Goal: Obtain resource: Download file/media

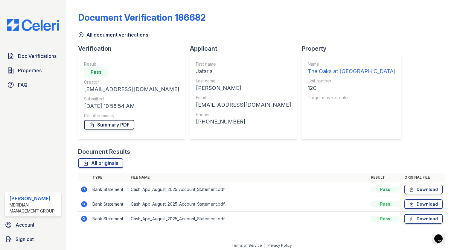
click at [100, 123] on link "Summary PDF" at bounding box center [109, 125] width 50 height 10
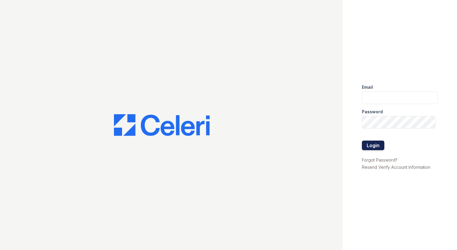
type input "[EMAIL_ADDRESS][DOMAIN_NAME]"
click at [376, 146] on button "Login" at bounding box center [373, 145] width 22 height 10
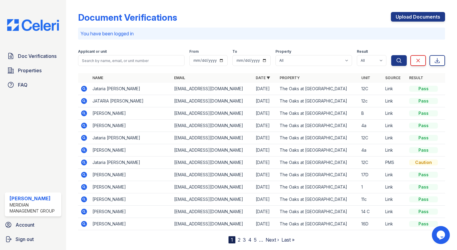
click at [83, 89] on icon at bounding box center [83, 88] width 7 height 7
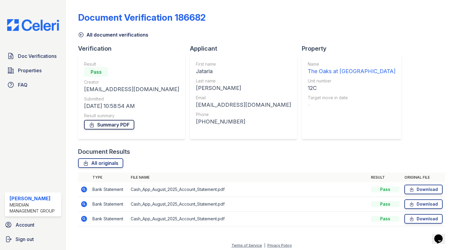
click at [132, 124] on link "Summary PDF" at bounding box center [109, 125] width 50 height 10
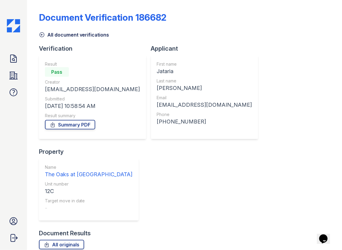
click at [41, 37] on icon at bounding box center [41, 35] width 4 height 4
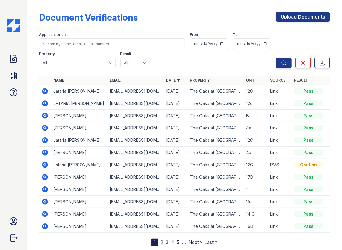
click at [44, 103] on icon at bounding box center [44, 102] width 1 height 1
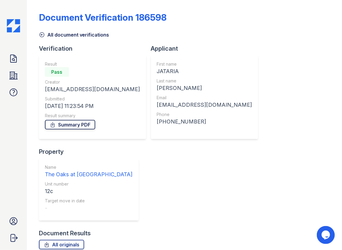
click at [86, 123] on link "Summary PDF" at bounding box center [70, 125] width 50 height 10
click at [40, 36] on icon at bounding box center [42, 35] width 6 height 6
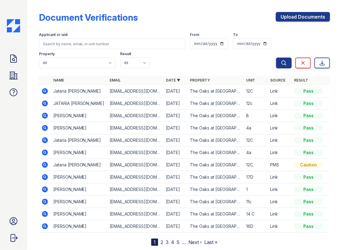
click at [45, 139] on icon at bounding box center [44, 139] width 1 height 1
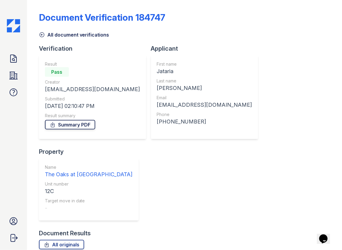
click at [65, 124] on link "Summary PDF" at bounding box center [70, 125] width 50 height 10
click at [41, 37] on icon at bounding box center [42, 35] width 6 height 6
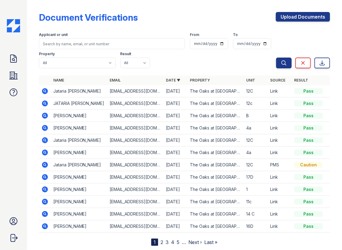
scroll to position [15, 0]
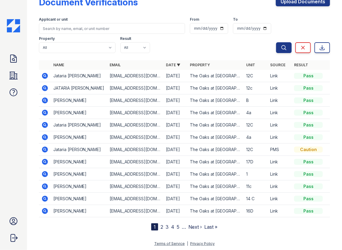
click at [45, 149] on icon at bounding box center [45, 149] width 6 height 6
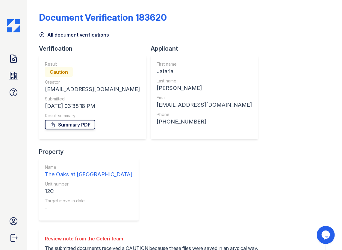
click at [80, 123] on link "Summary PDF" at bounding box center [70, 125] width 50 height 10
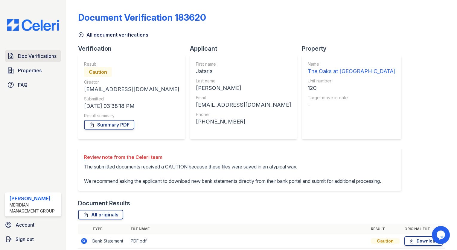
click at [45, 53] on span "Doc Verifications" at bounding box center [37, 55] width 39 height 7
